Goal: Information Seeking & Learning: Learn about a topic

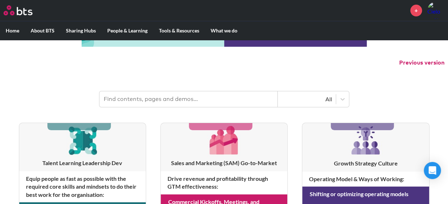
scroll to position [71, 0]
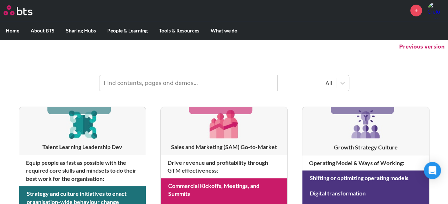
click at [201, 78] on input "text" at bounding box center [188, 83] width 178 height 16
type input "hexagon"
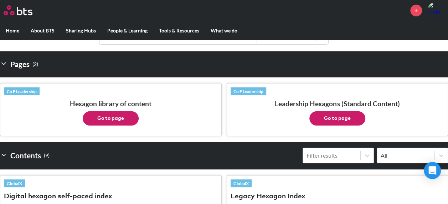
scroll to position [107, 0]
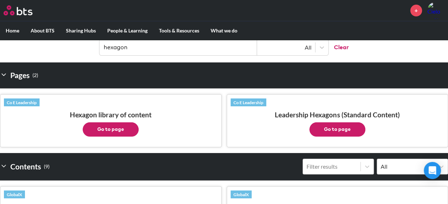
click at [127, 132] on button "Go to page" at bounding box center [111, 129] width 56 height 14
click at [334, 122] on button "Go to page" at bounding box center [337, 129] width 56 height 14
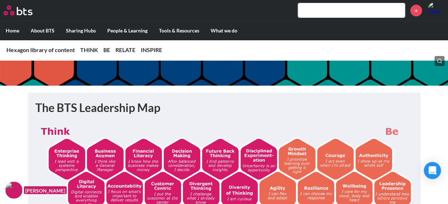
scroll to position [142, 0]
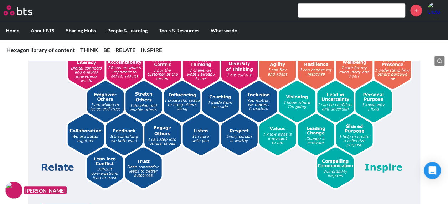
scroll to position [214, 0]
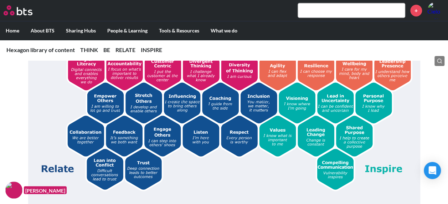
click at [117, 136] on img at bounding box center [224, 95] width 378 height 190
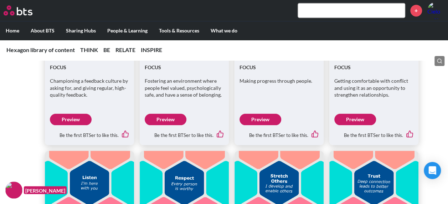
scroll to position [1781, 0]
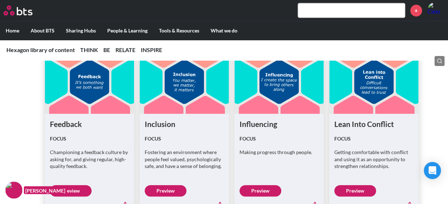
click at [71, 93] on figure at bounding box center [89, 82] width 89 height 64
click at [84, 187] on link "Preview" at bounding box center [71, 190] width 42 height 11
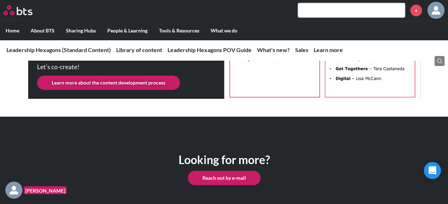
scroll to position [1163, 0]
